Goal: Task Accomplishment & Management: Complete application form

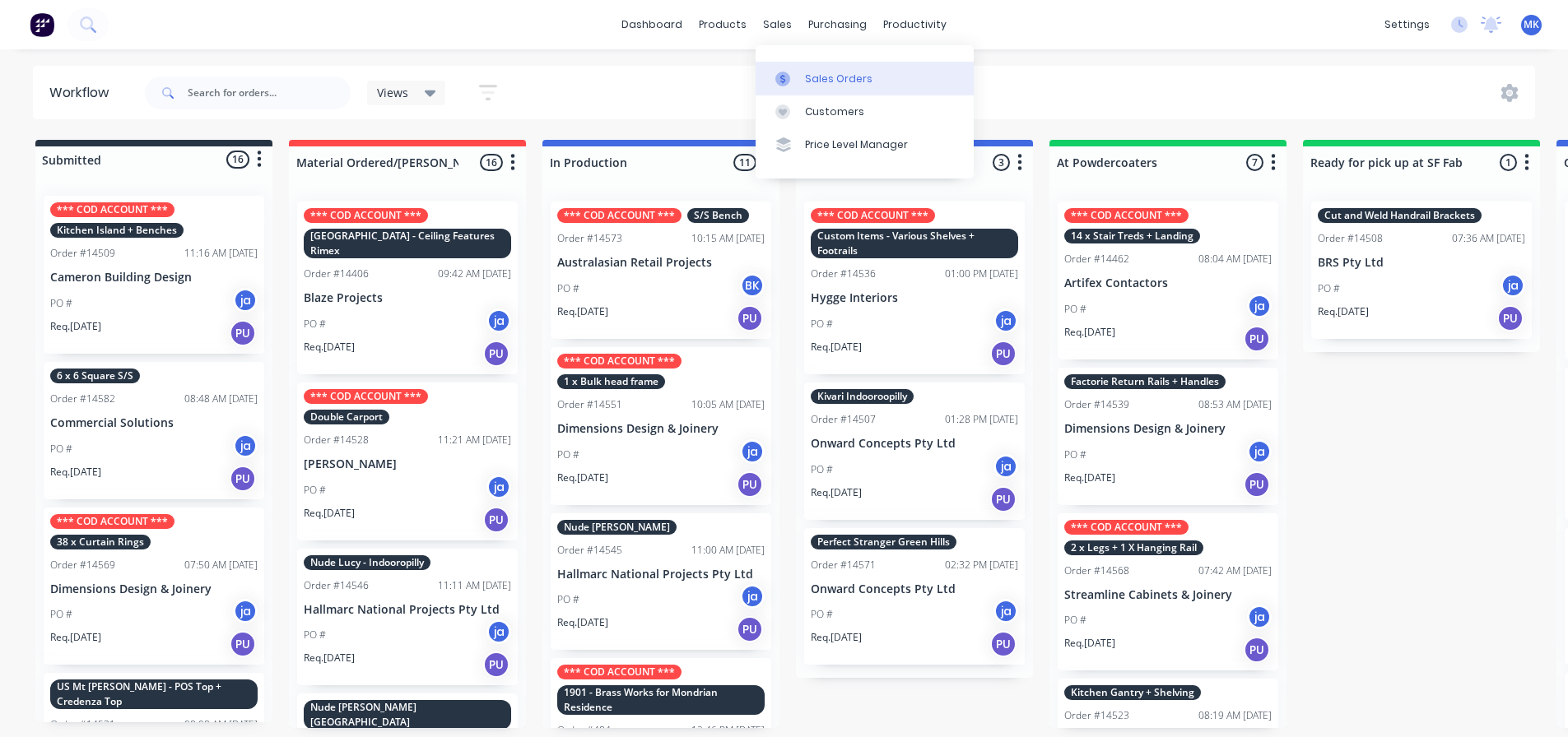
click at [834, 75] on div "Sales Orders" at bounding box center [838, 79] width 68 height 15
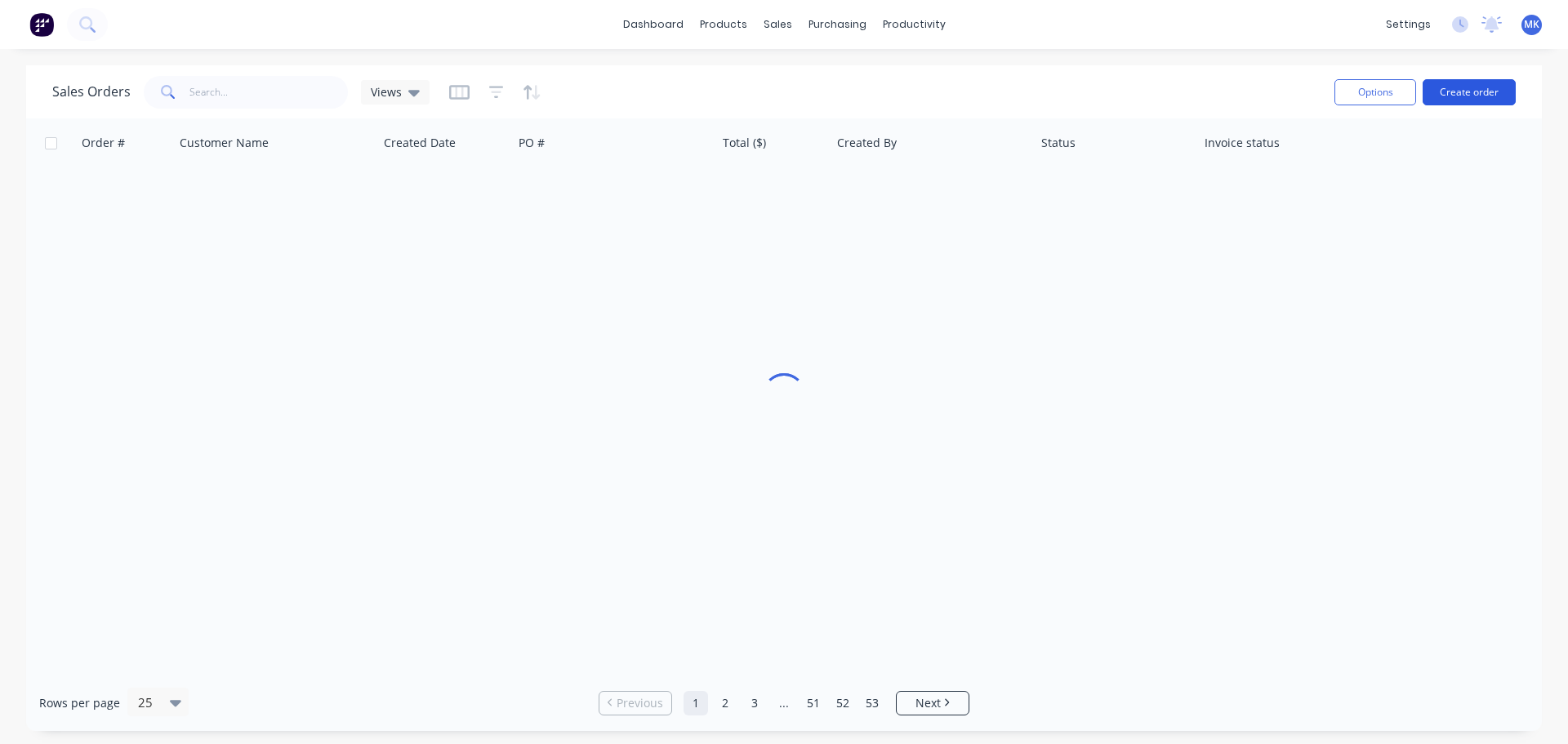
click at [1443, 96] on button "Create order" at bounding box center [1469, 91] width 93 height 26
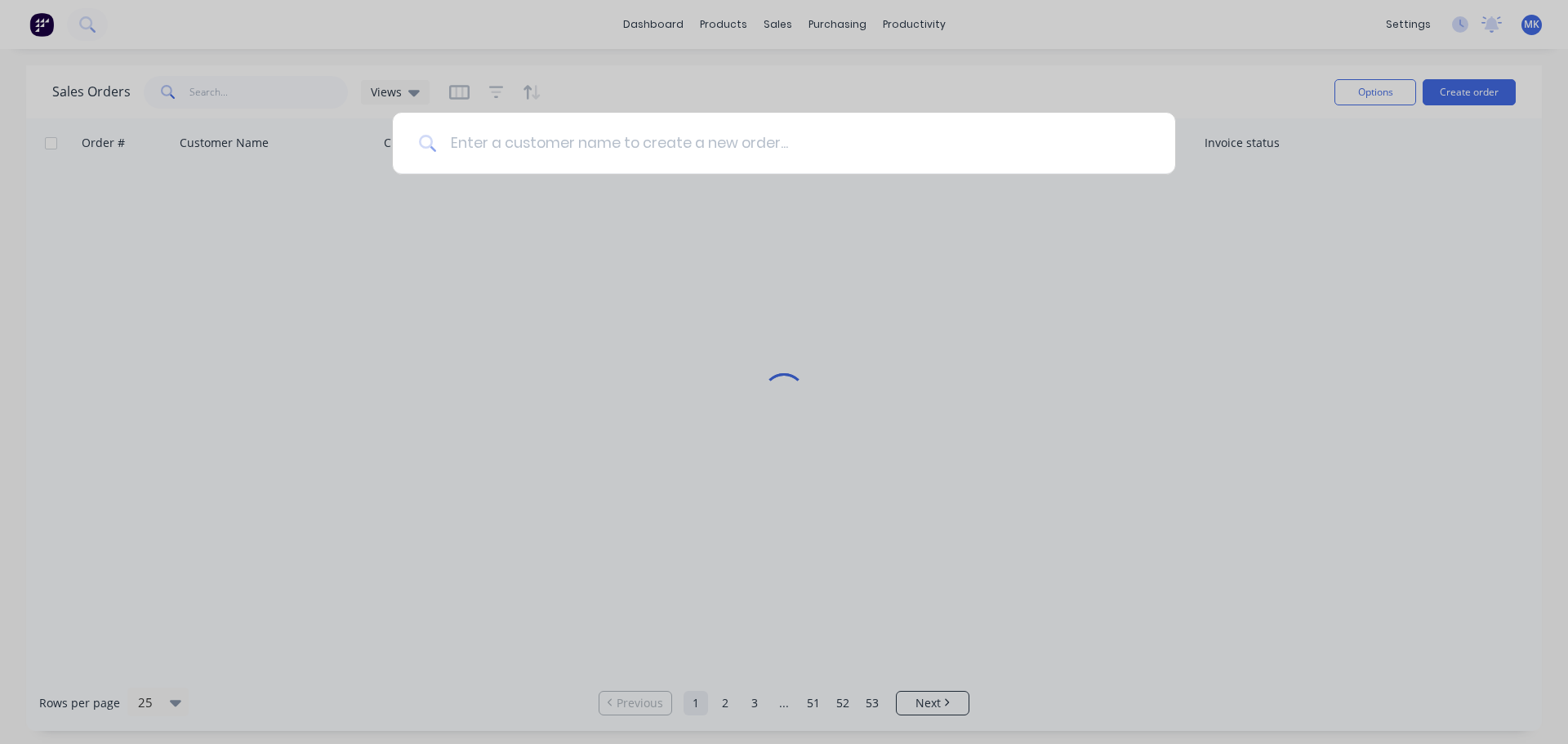
click at [539, 134] on input at bounding box center [793, 144] width 713 height 61
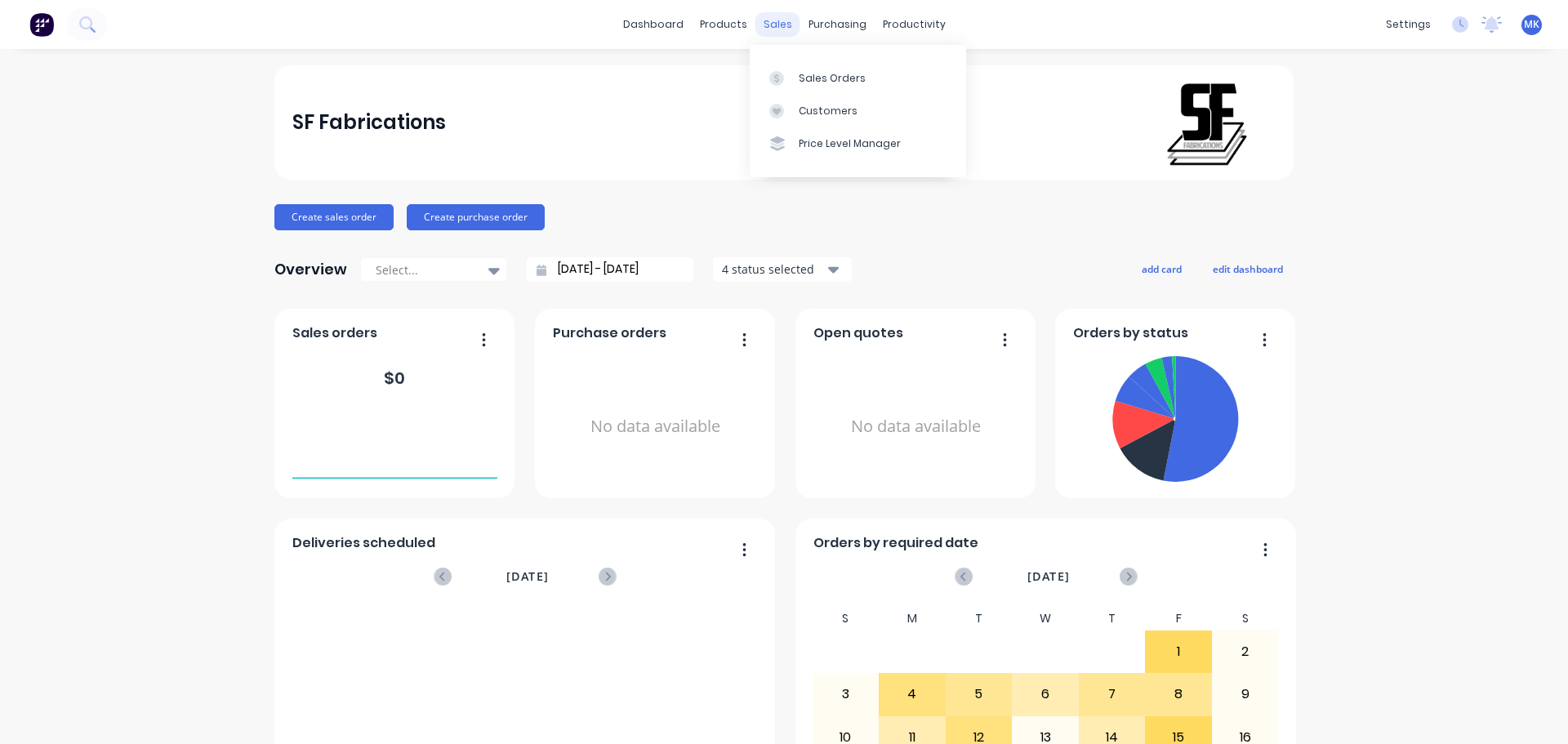
click at [767, 32] on div "sales" at bounding box center [778, 25] width 45 height 25
click at [821, 88] on link "Sales Orders" at bounding box center [858, 77] width 217 height 32
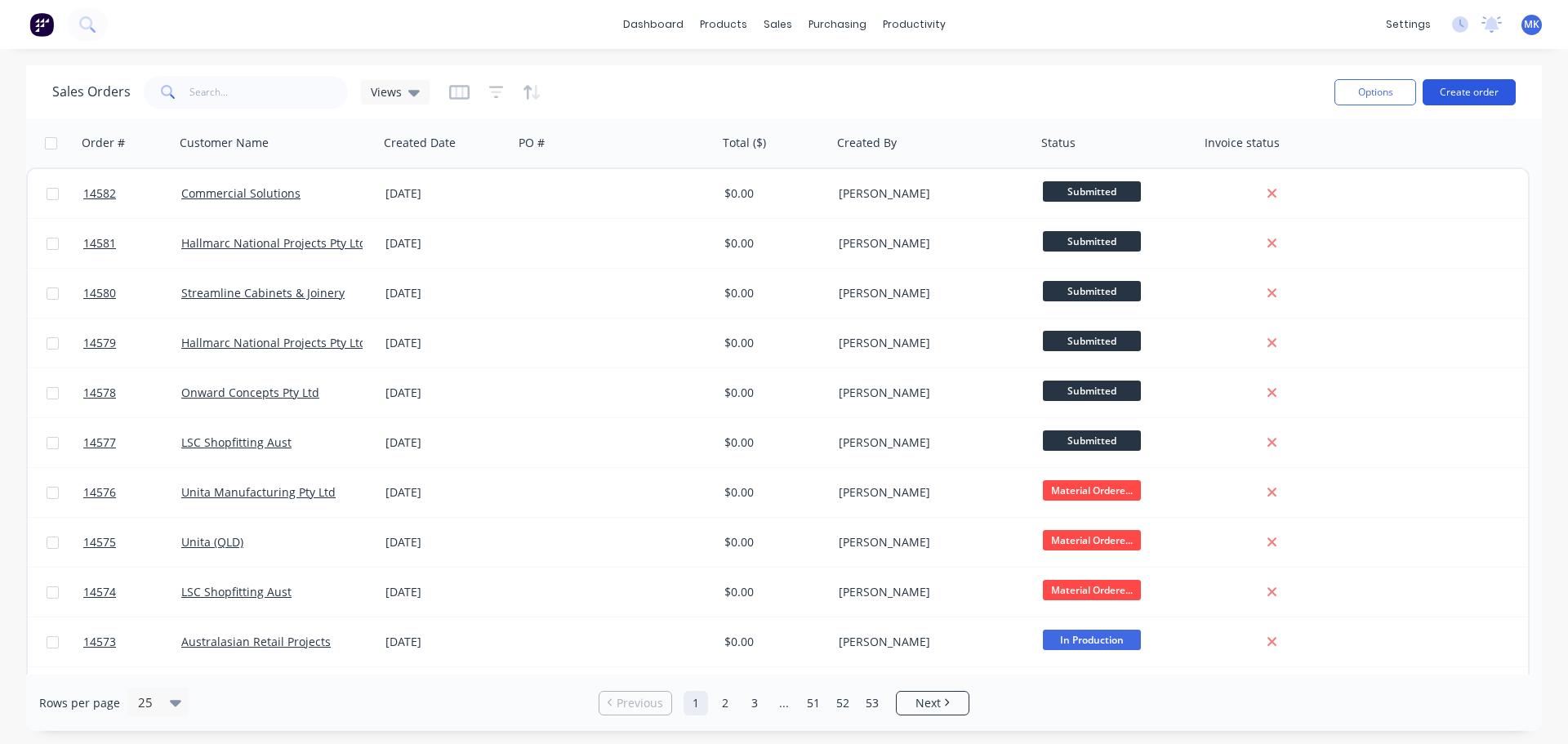
click at [1449, 99] on button "Create order" at bounding box center [1469, 91] width 93 height 26
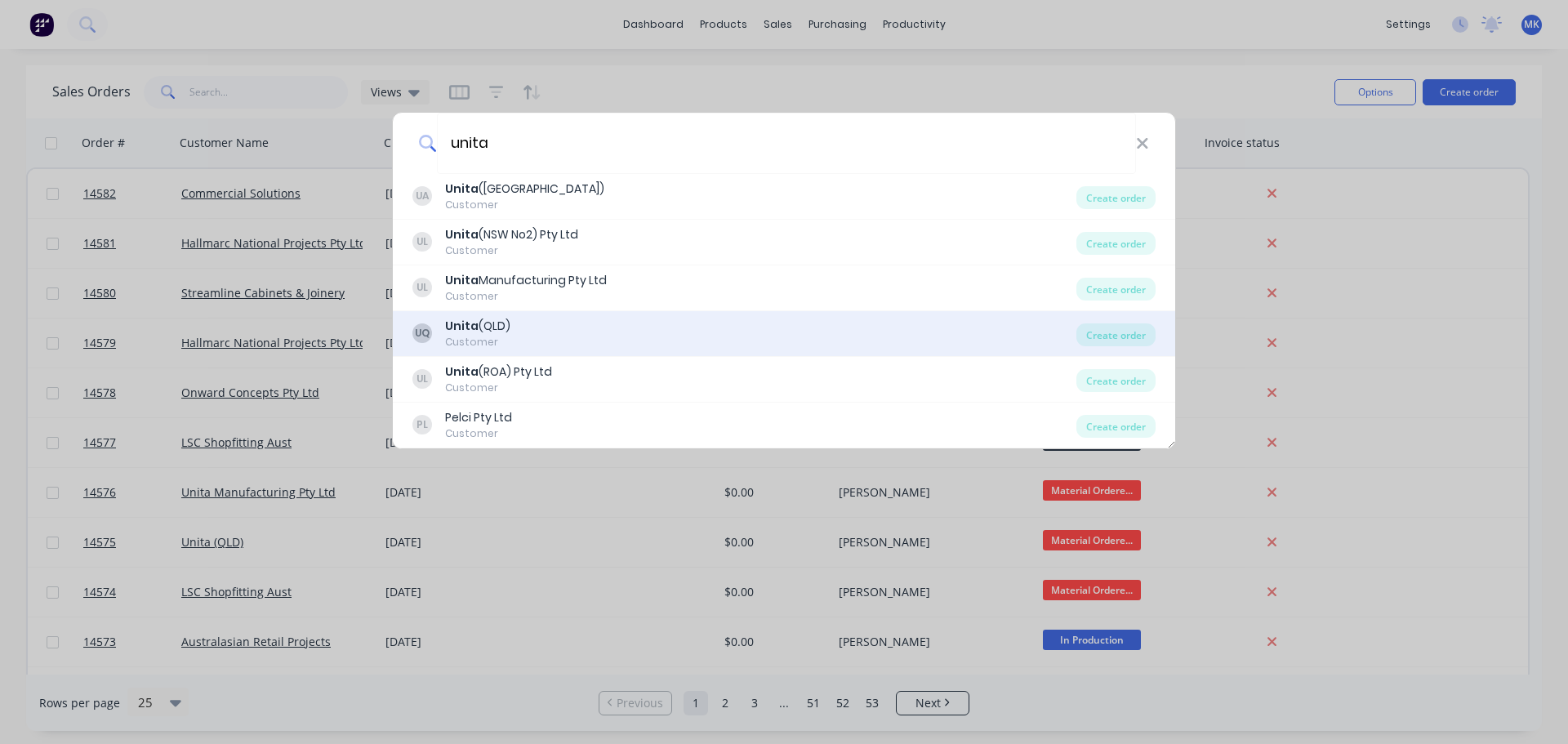
type input "unita"
click at [537, 326] on div "UQ Unita (QLD) Customer" at bounding box center [745, 334] width 664 height 32
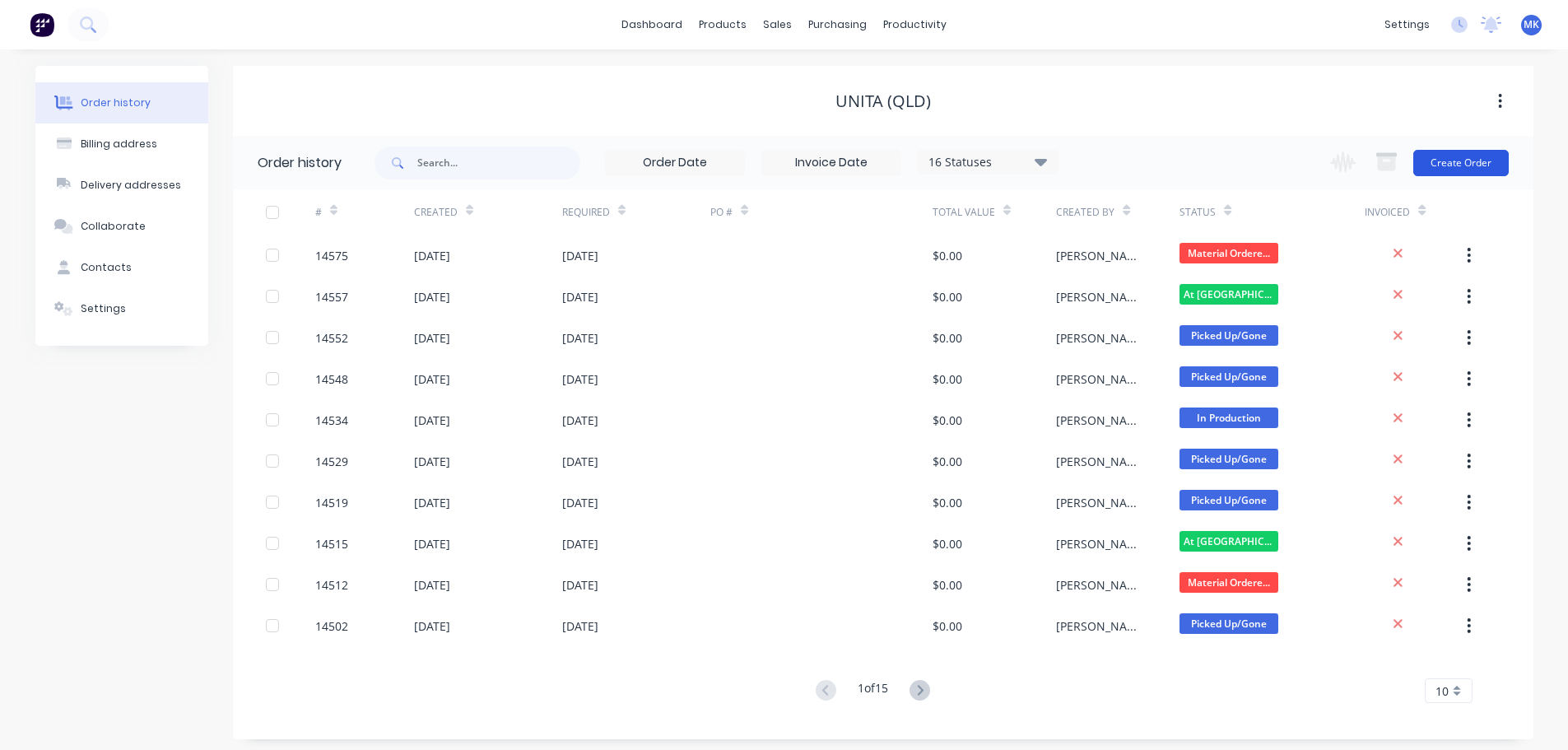
click at [1504, 165] on button "Create Order" at bounding box center [1461, 162] width 95 height 26
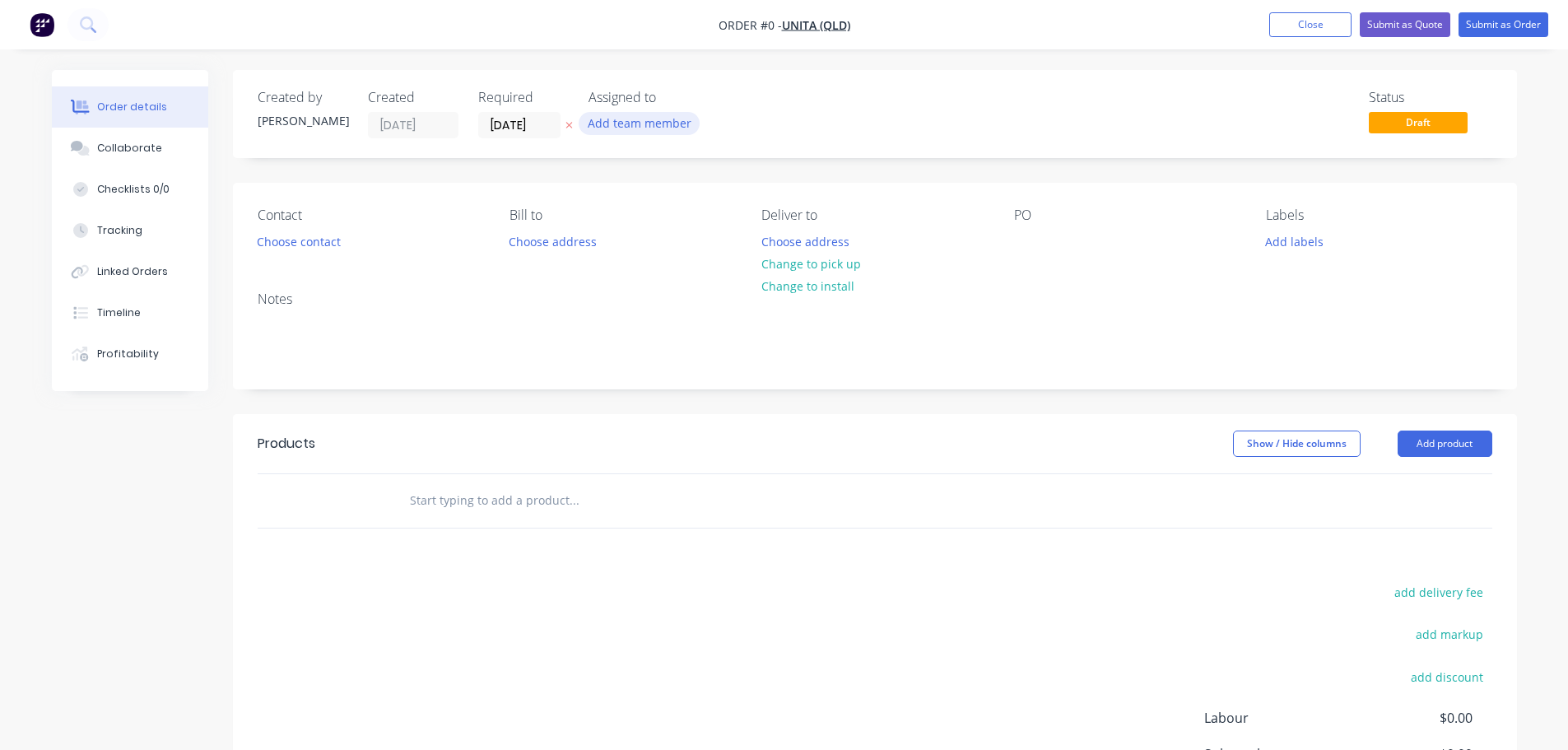
click at [658, 125] on button "Add team member" at bounding box center [638, 123] width 121 height 23
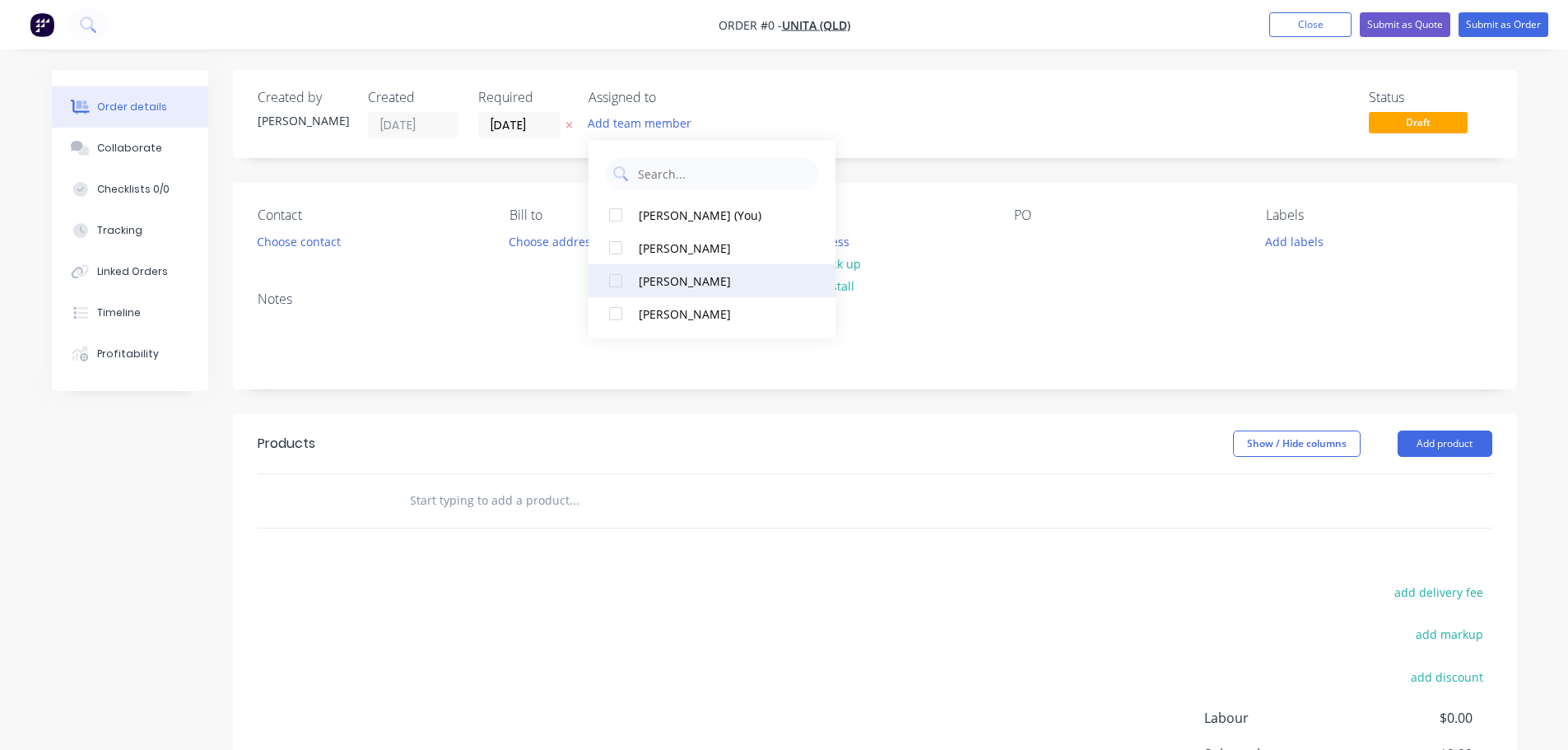
click at [693, 265] on button "[PERSON_NAME]" at bounding box center [711, 280] width 247 height 33
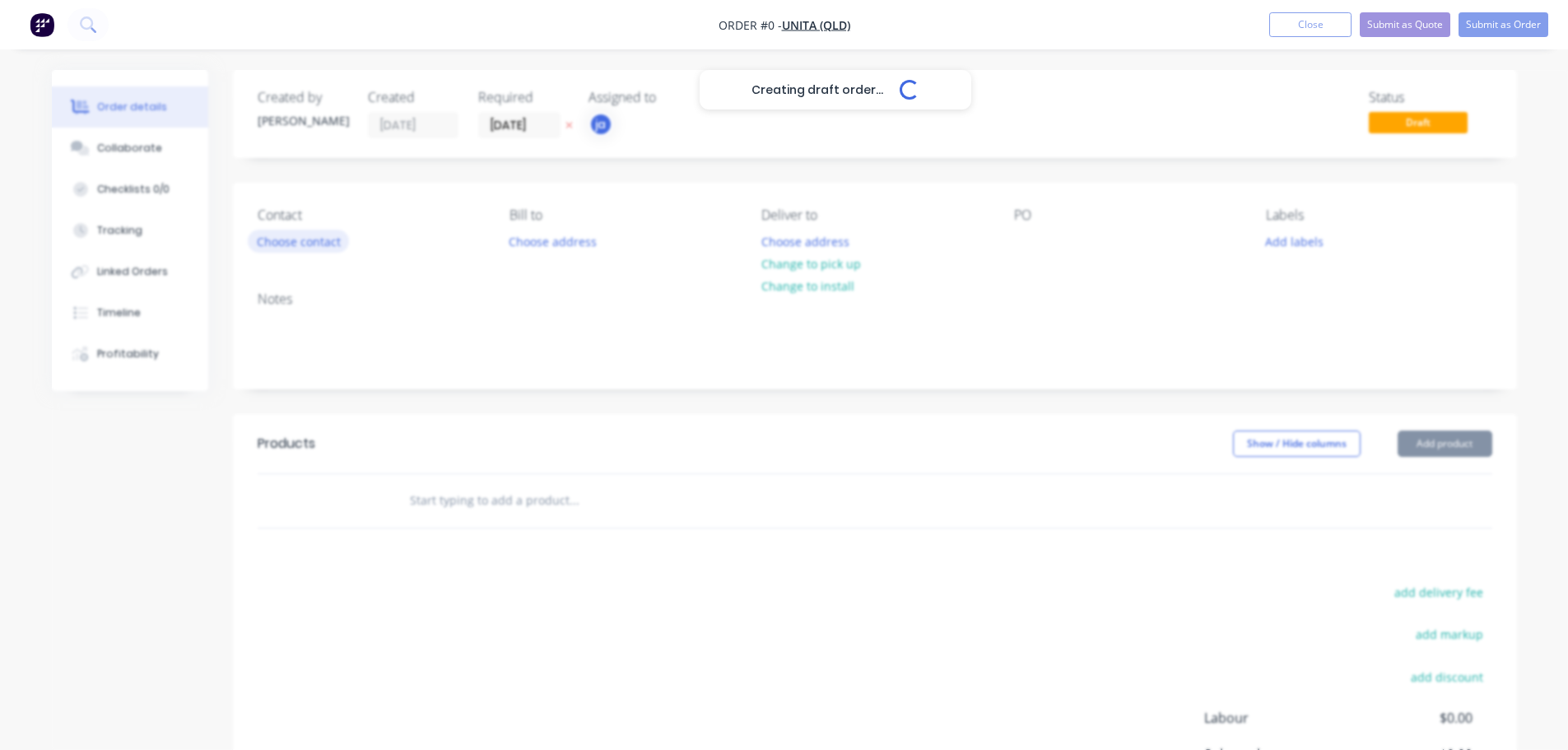
click at [318, 239] on div "Creating draft order... Loading... Order details Collaborate Checklists 0/0 Tra…" at bounding box center [784, 509] width 1498 height 878
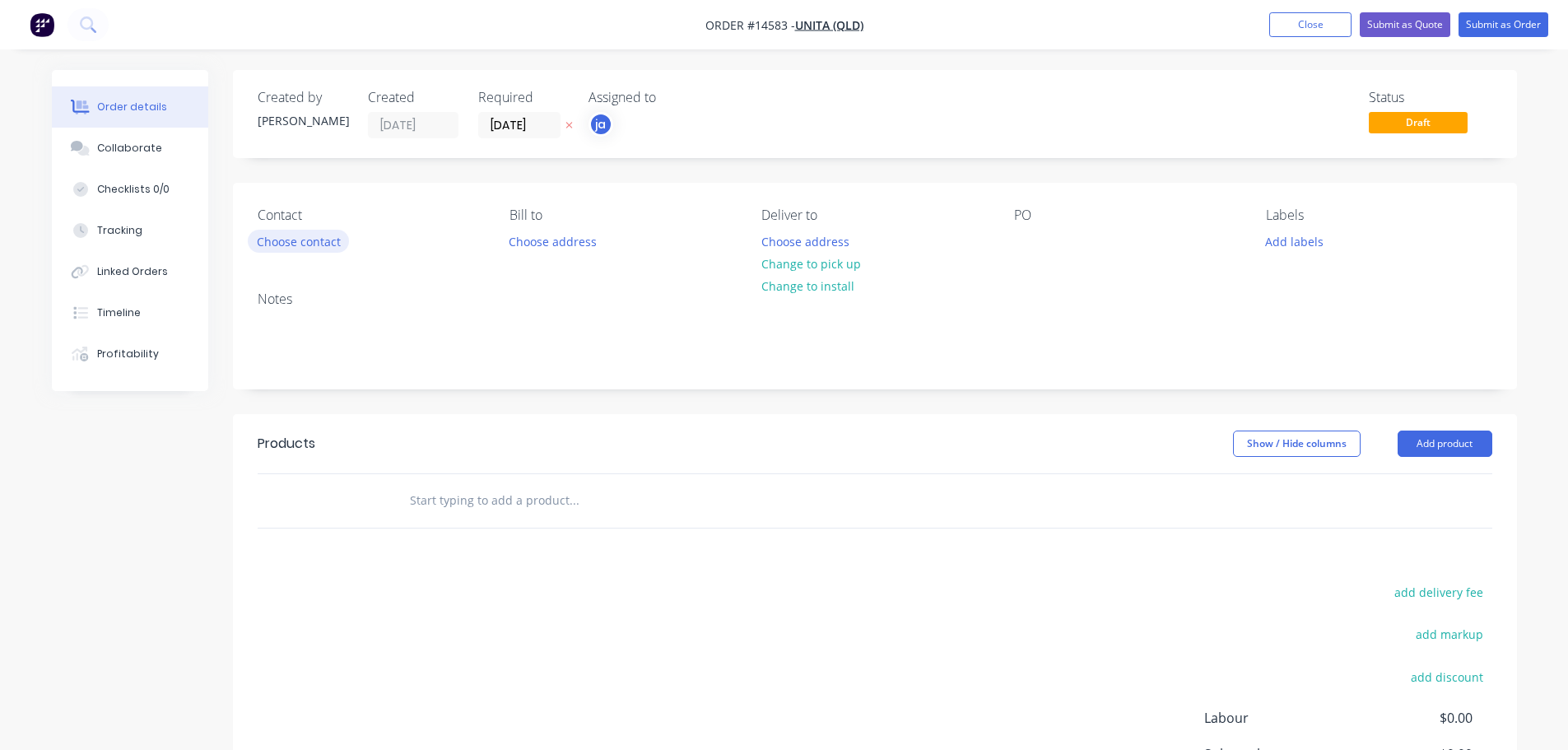
click at [318, 238] on button "Choose contact" at bounding box center [298, 240] width 101 height 23
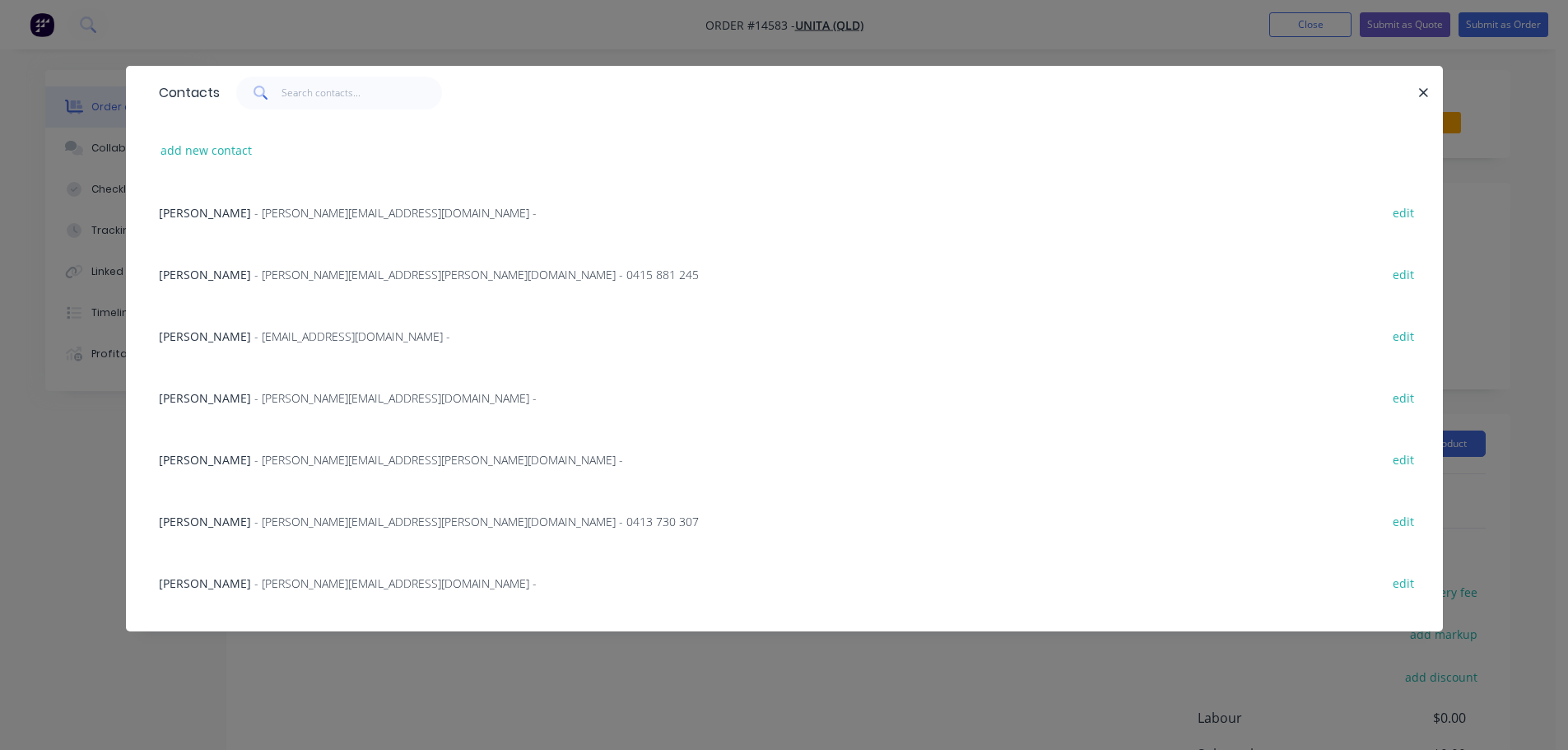
click at [274, 520] on span "- [PERSON_NAME][EMAIL_ADDRESS][PERSON_NAME][DOMAIN_NAME] - 0413 730 307" at bounding box center [476, 521] width 444 height 16
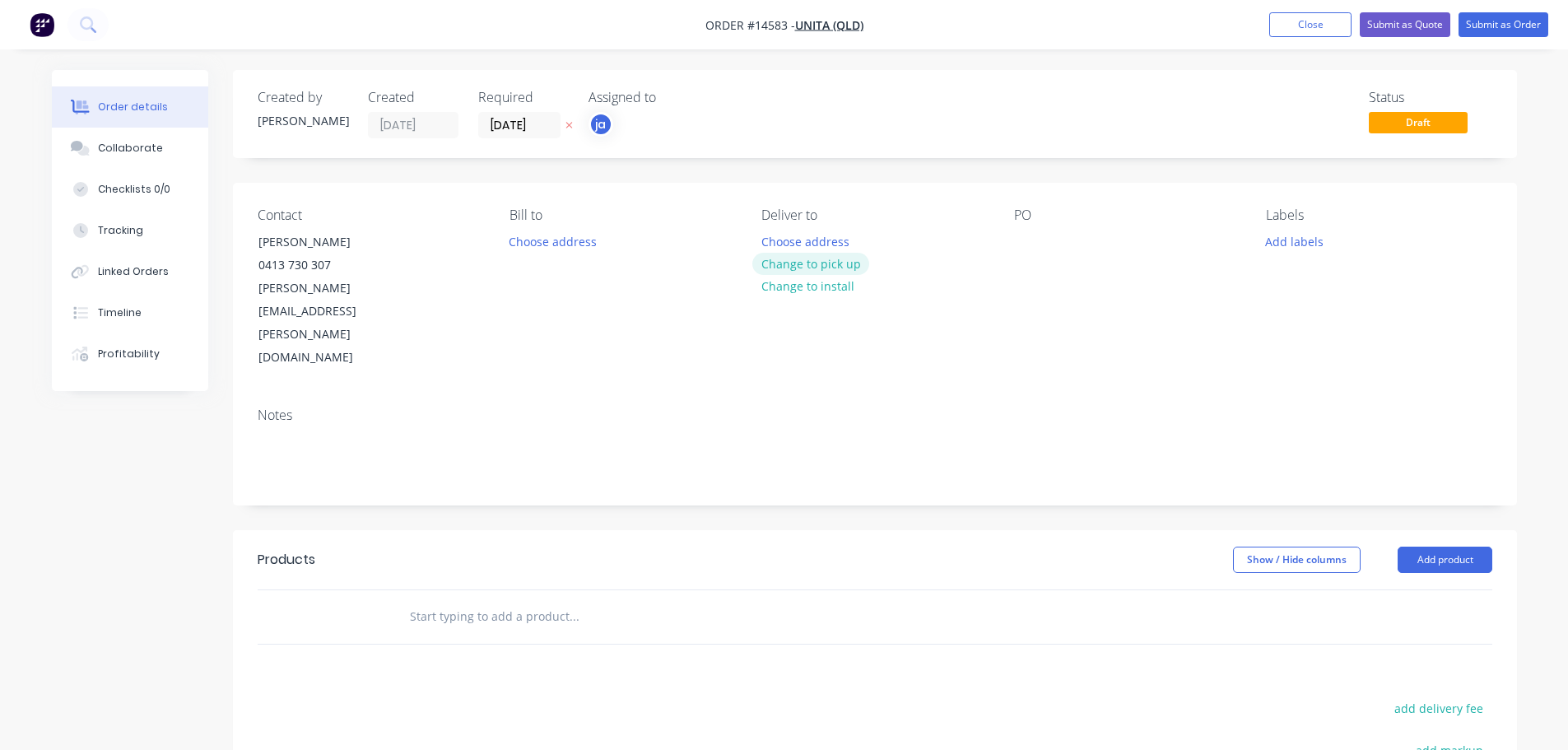
click at [848, 270] on button "Change to pick up" at bounding box center [811, 264] width 117 height 23
click at [1284, 243] on button "Add labels" at bounding box center [1294, 240] width 75 height 23
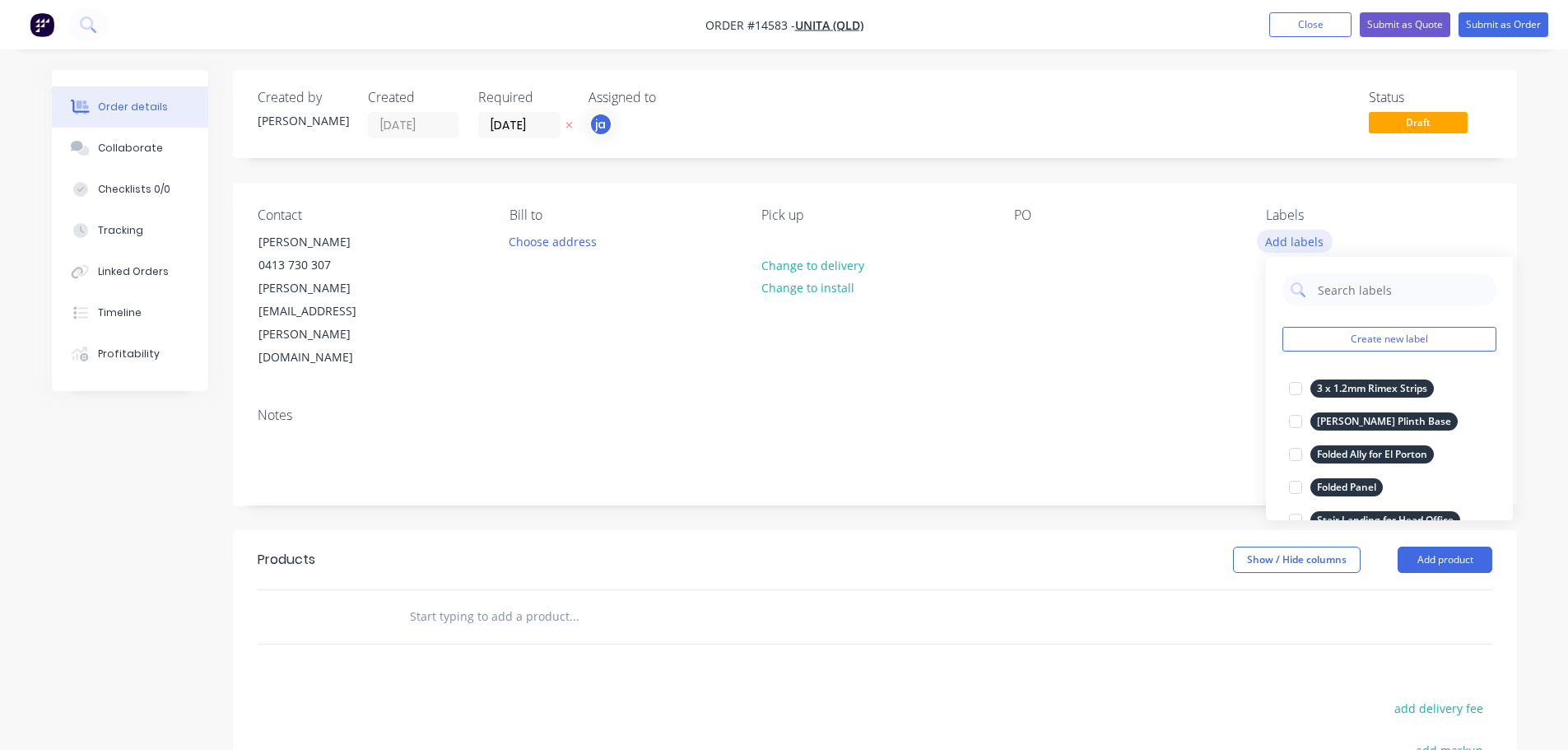
click at [1411, 334] on button "Create new label" at bounding box center [1389, 339] width 214 height 25
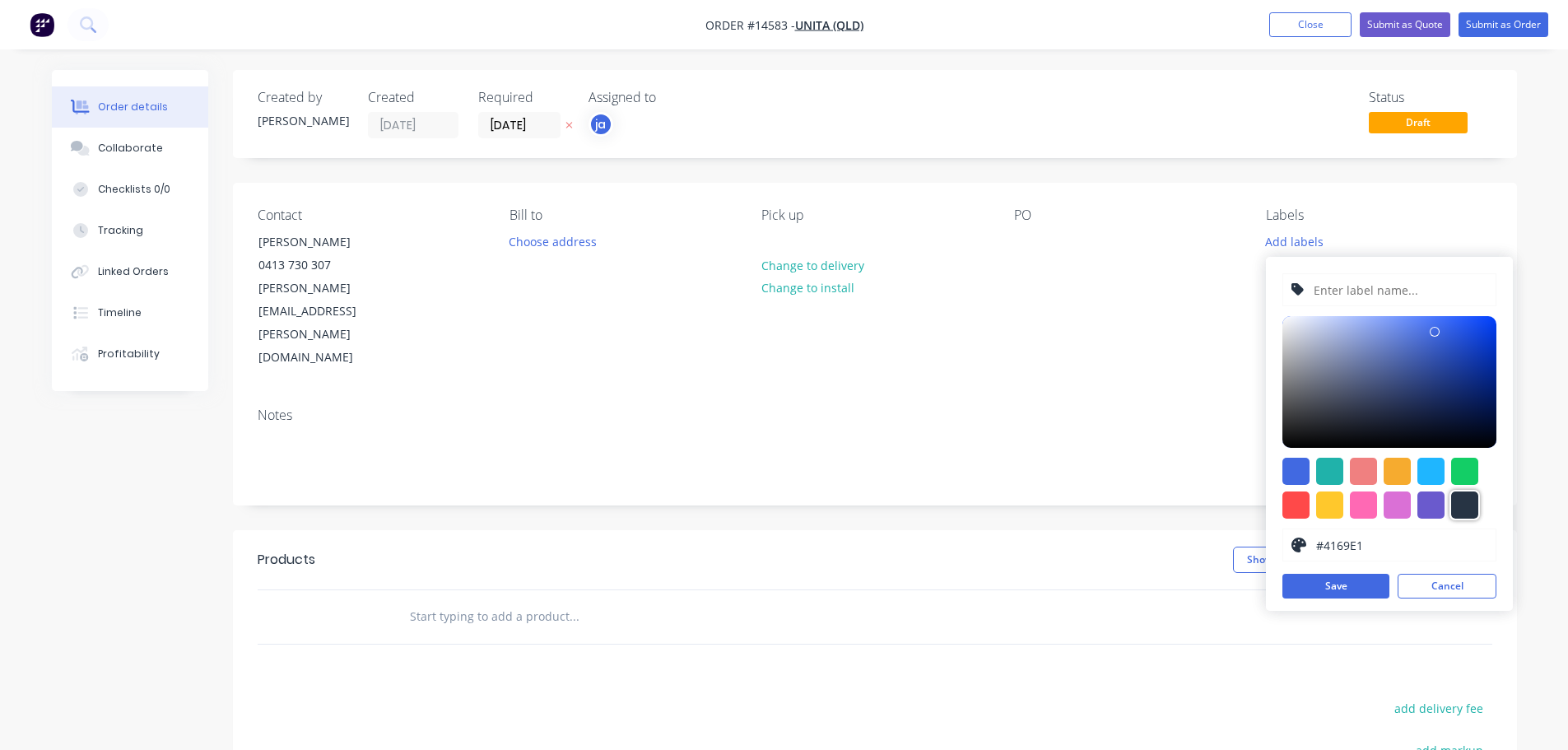
click at [1471, 504] on div at bounding box center [1464, 505] width 27 height 27
type input "#273444"
click at [1396, 301] on input "text" at bounding box center [1399, 290] width 175 height 31
paste input "Bottle Shelf Supports"
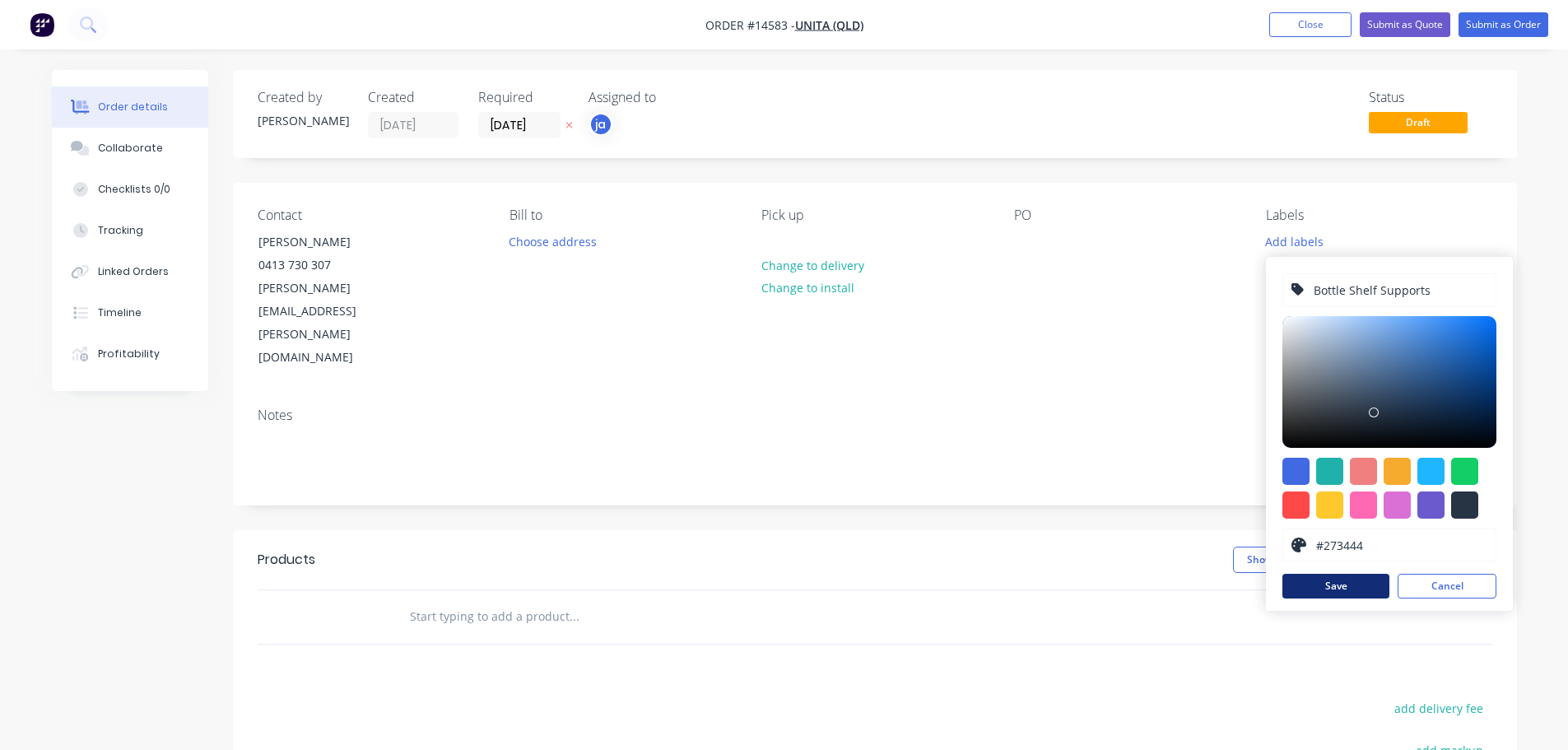
type input "Bottle Shelf Supports"
click at [1300, 592] on button "Save" at bounding box center [1335, 587] width 107 height 25
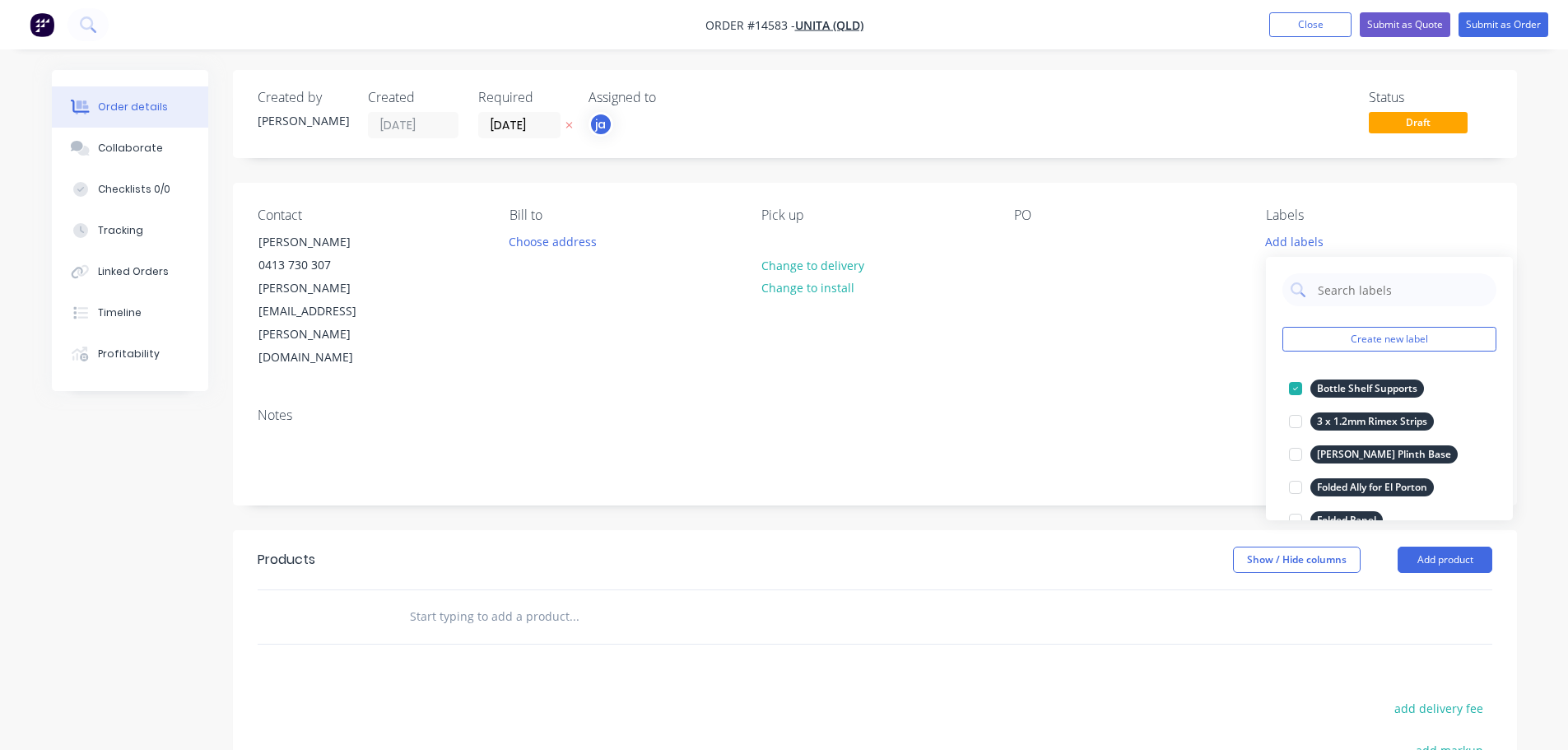
click at [543, 600] on input "text" at bounding box center [573, 616] width 329 height 33
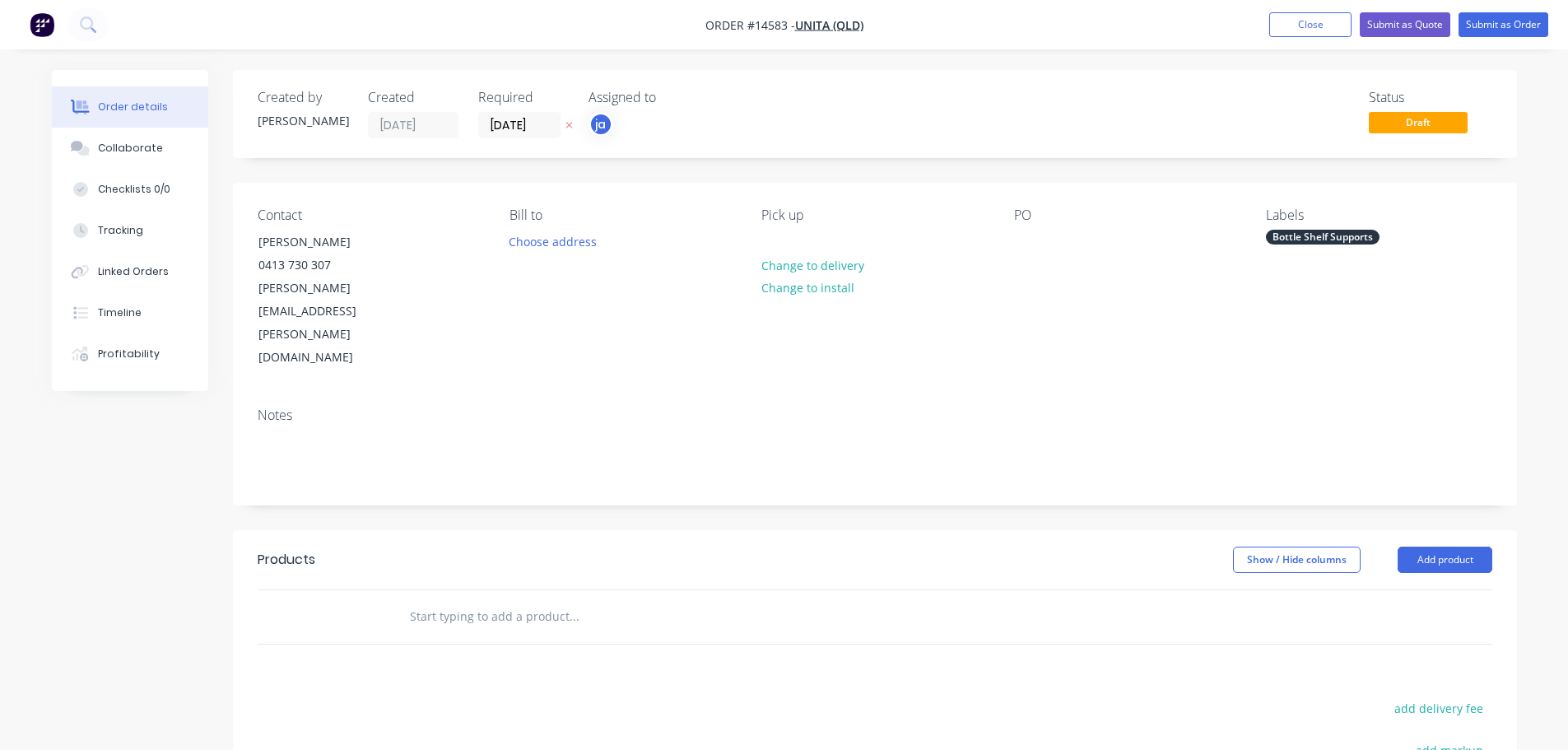
paste input "Bottle Shelf Supports"
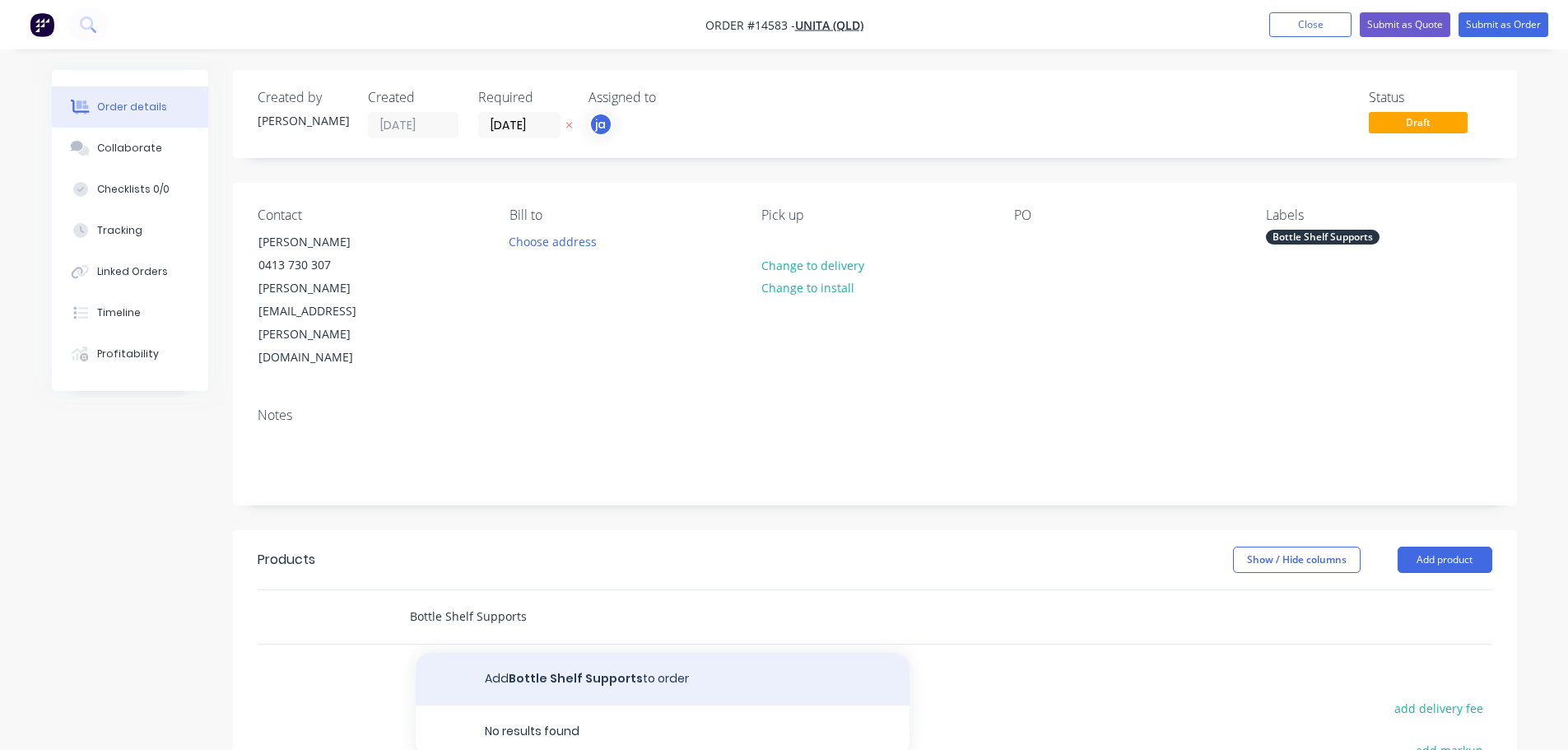
type input "Bottle Shelf Supports"
click at [602, 653] on button "Add Bottle Shelf Supports to order" at bounding box center [663, 679] width 494 height 53
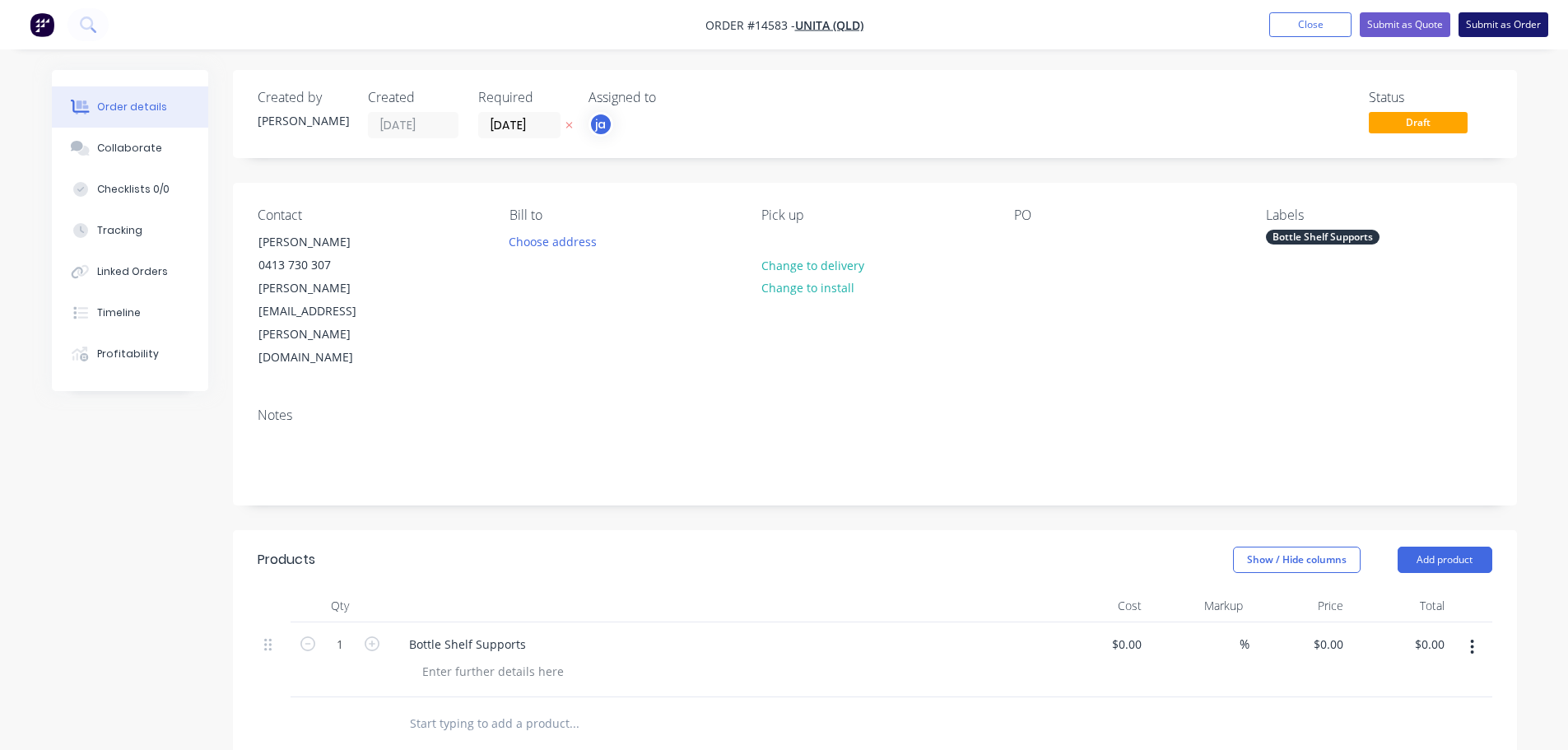
click at [1511, 21] on button "Submit as Order" at bounding box center [1503, 25] width 90 height 25
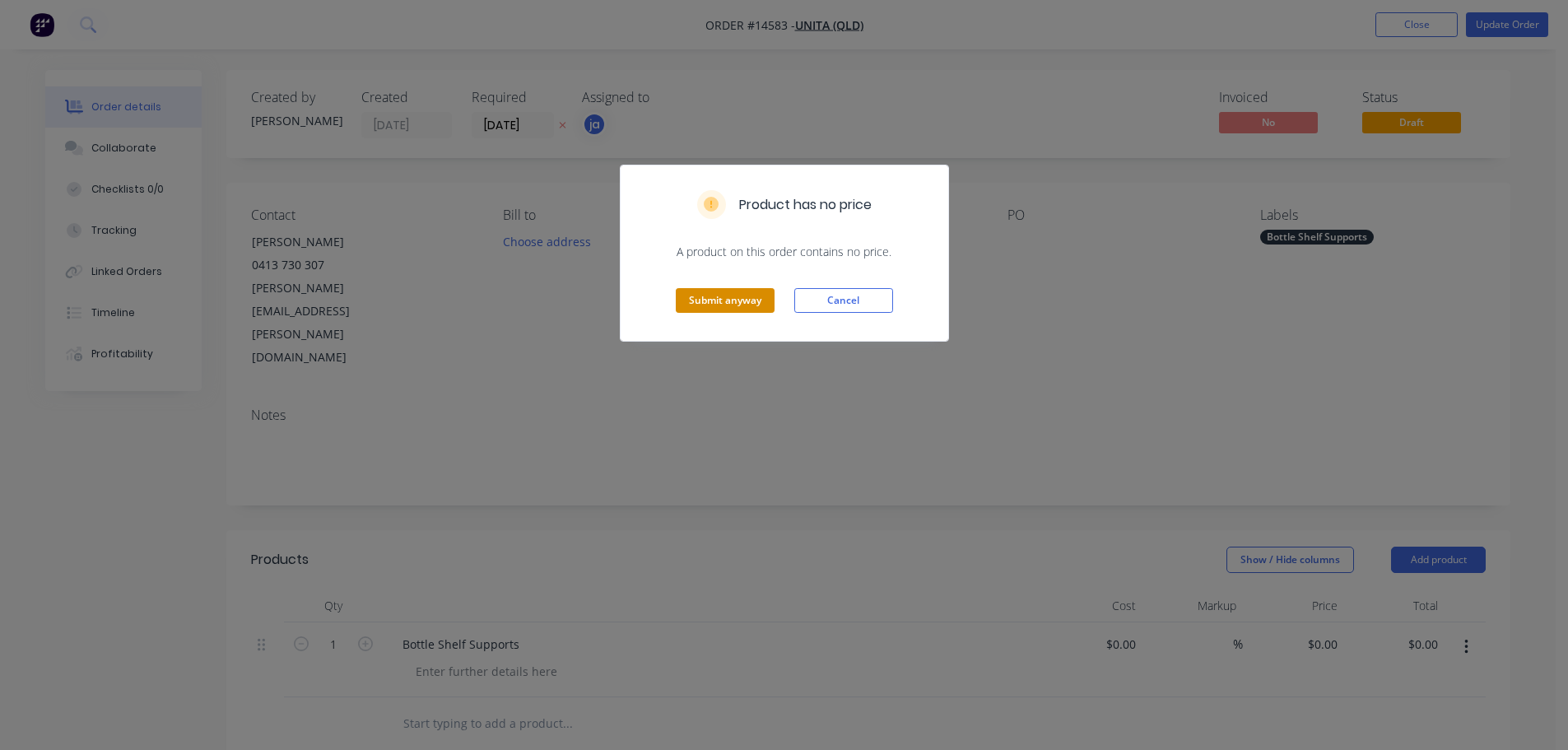
click at [720, 292] on button "Submit anyway" at bounding box center [725, 301] width 99 height 25
